Goal: Task Accomplishment & Management: Use online tool/utility

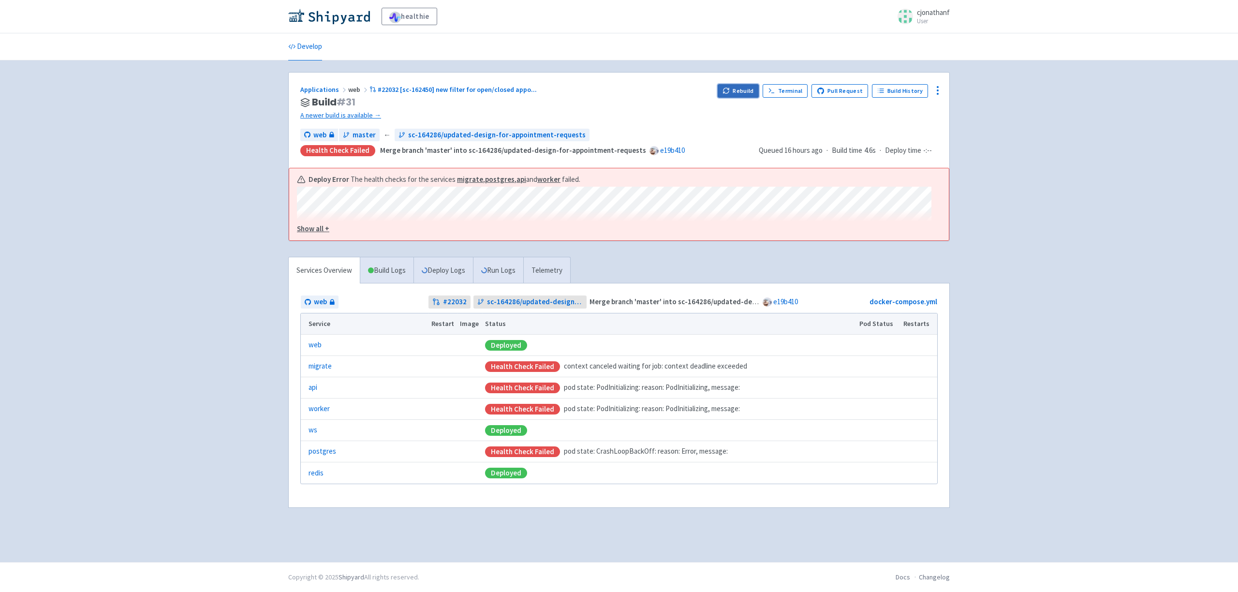
click at [742, 85] on button "Rebuild" at bounding box center [739, 91] width 42 height 14
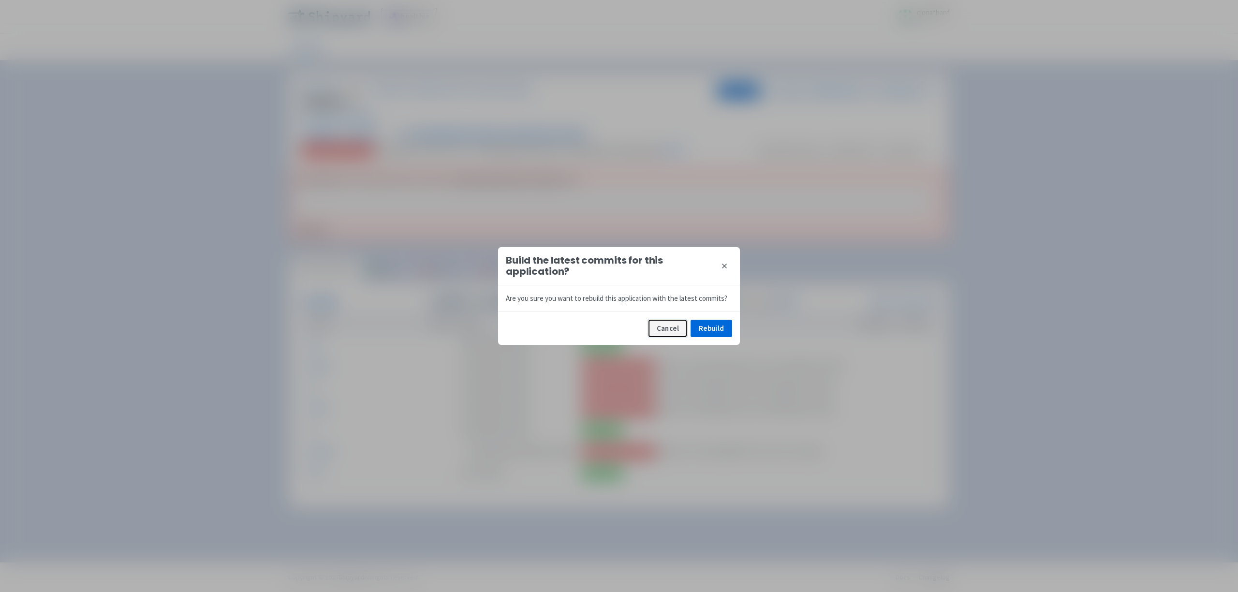
click at [675, 327] on button "Cancel" at bounding box center [668, 328] width 38 height 17
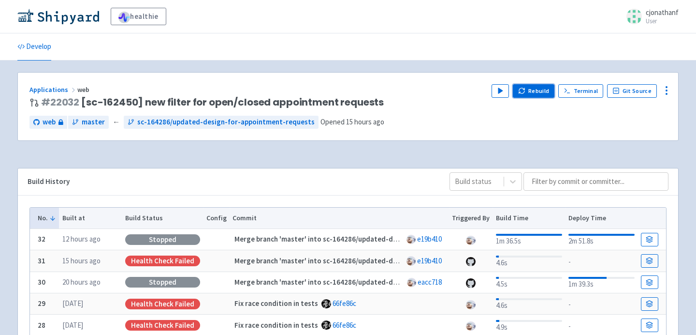
click at [532, 97] on button "Rebuild" at bounding box center [534, 91] width 42 height 14
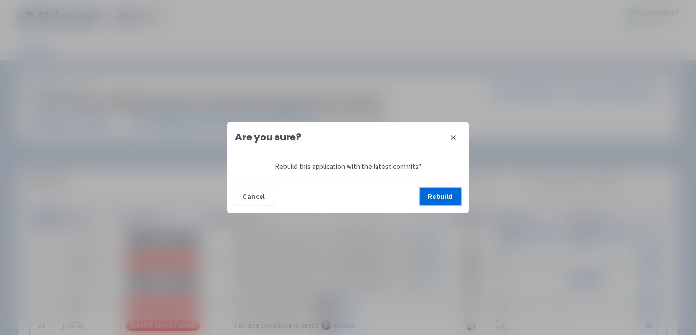
click at [443, 202] on button "Rebuild" at bounding box center [441, 196] width 42 height 17
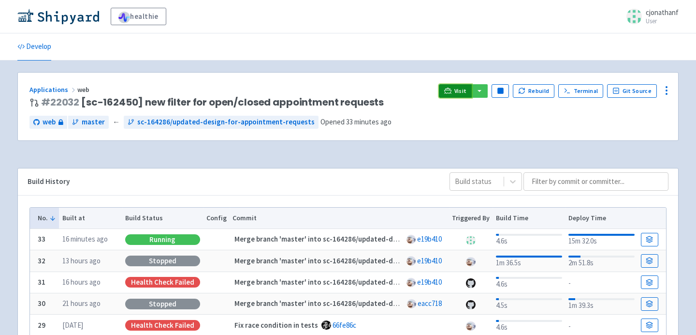
click at [463, 88] on span "Visit" at bounding box center [461, 91] width 13 height 8
